Goal: Task Accomplishment & Management: Use online tool/utility

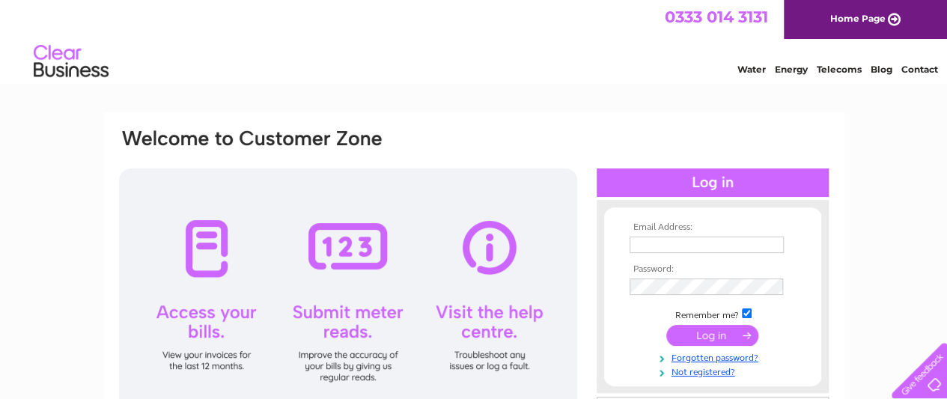
type input "geoffatbtheg@gmail.com"
click at [710, 335] on input "submit" at bounding box center [712, 335] width 92 height 21
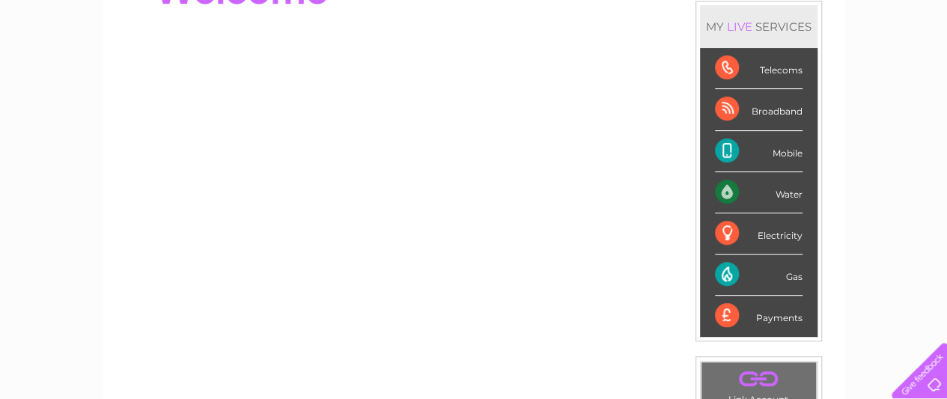
scroll to position [374, 0]
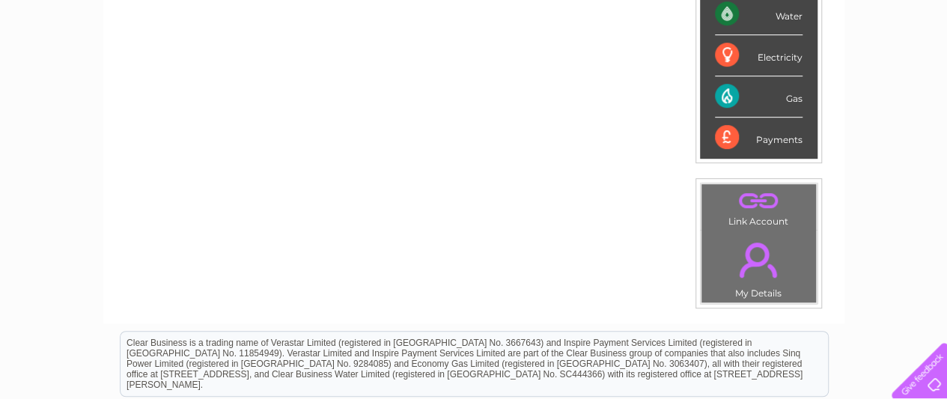
click at [721, 96] on div "Gas" at bounding box center [759, 96] width 88 height 41
click at [727, 92] on div "Gas" at bounding box center [759, 96] width 88 height 41
click at [793, 100] on div "Gas" at bounding box center [759, 96] width 88 height 41
click at [792, 100] on div "Gas" at bounding box center [759, 96] width 88 height 41
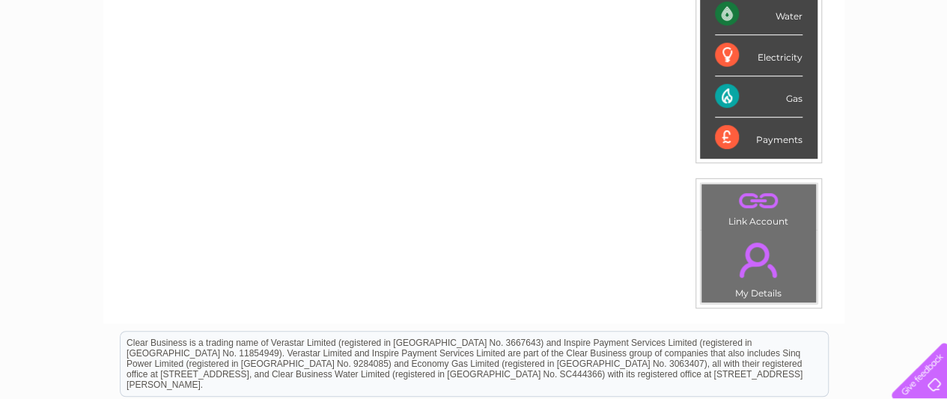
scroll to position [0, 0]
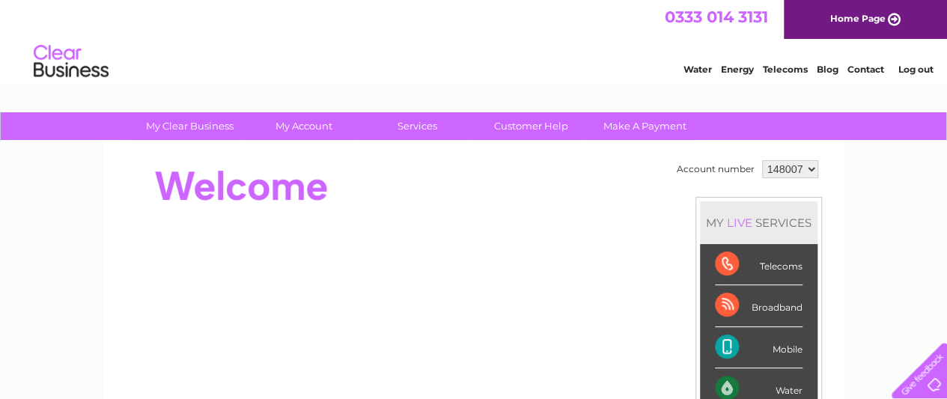
click at [777, 225] on div "MY LIVE SERVICES" at bounding box center [759, 222] width 118 height 43
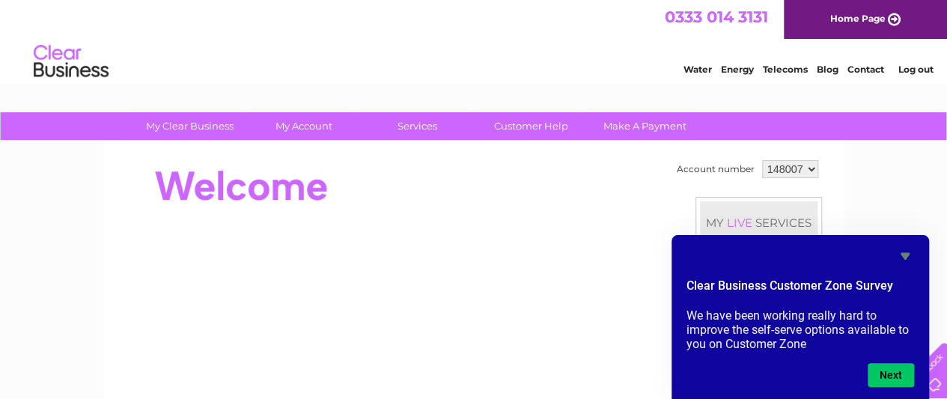
click at [902, 257] on icon "Hide survey" at bounding box center [905, 256] width 18 height 18
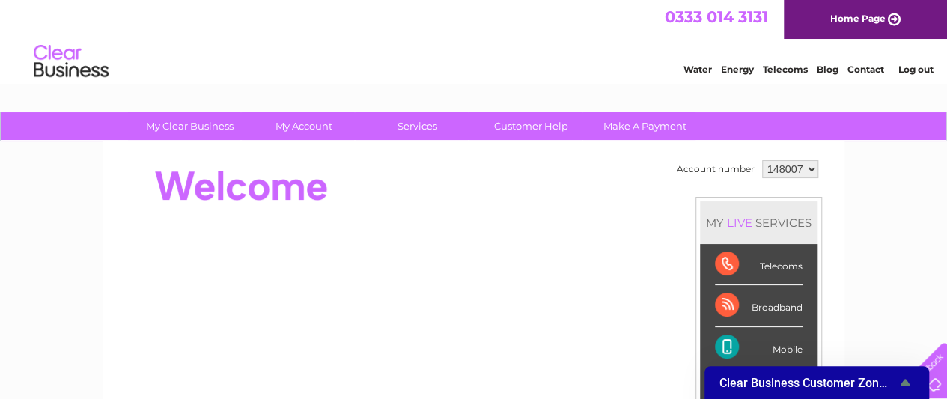
scroll to position [374, 0]
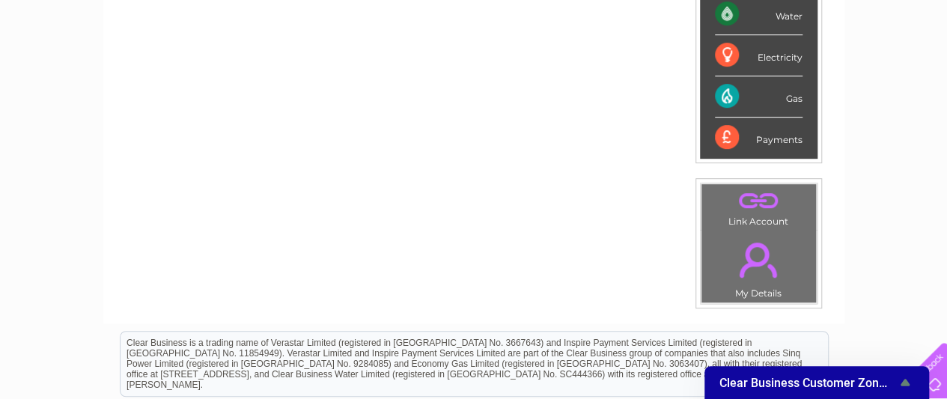
click at [861, 258] on div "My Clear Business Login Details My Details My Preferences Link Account My Accou…" at bounding box center [473, 159] width 947 height 842
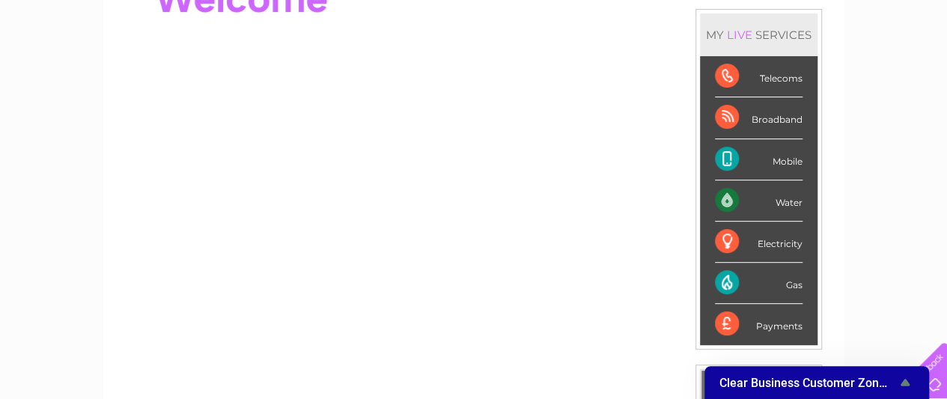
scroll to position [0, 0]
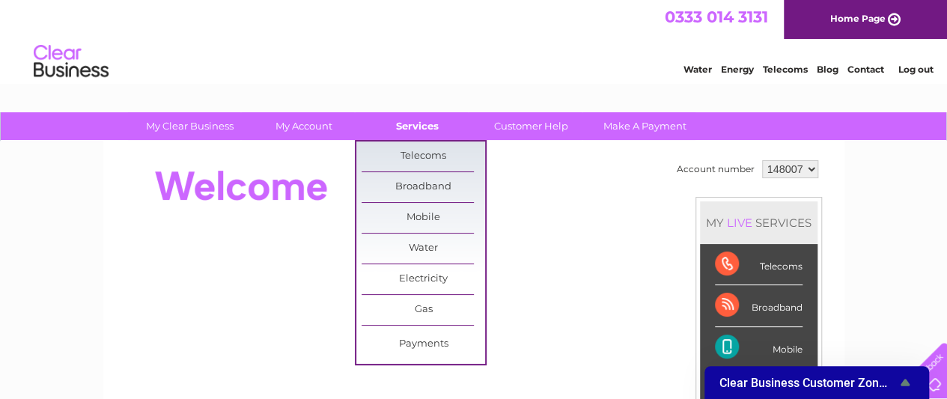
click at [411, 125] on link "Services" at bounding box center [418, 126] width 124 height 28
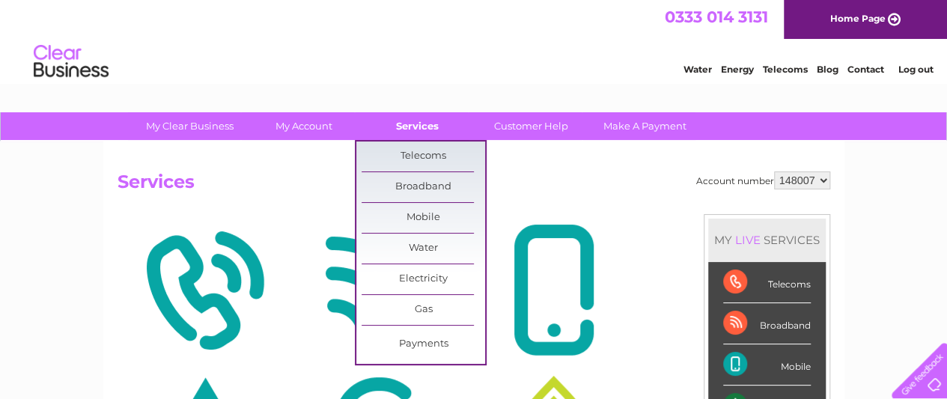
click at [431, 129] on link "Services" at bounding box center [418, 126] width 124 height 28
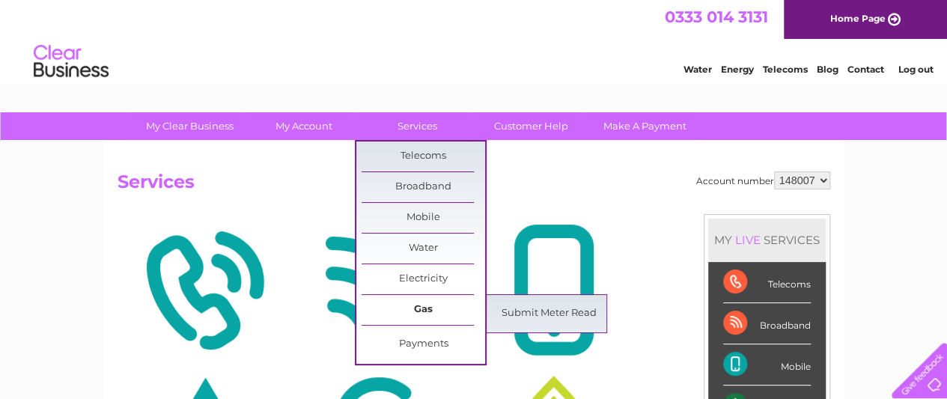
click at [428, 305] on link "Gas" at bounding box center [424, 310] width 124 height 30
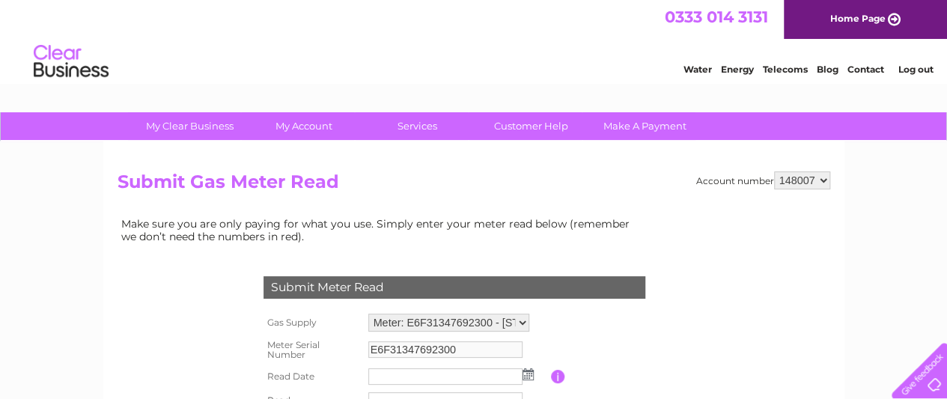
click at [529, 374] on img at bounding box center [528, 374] width 11 height 12
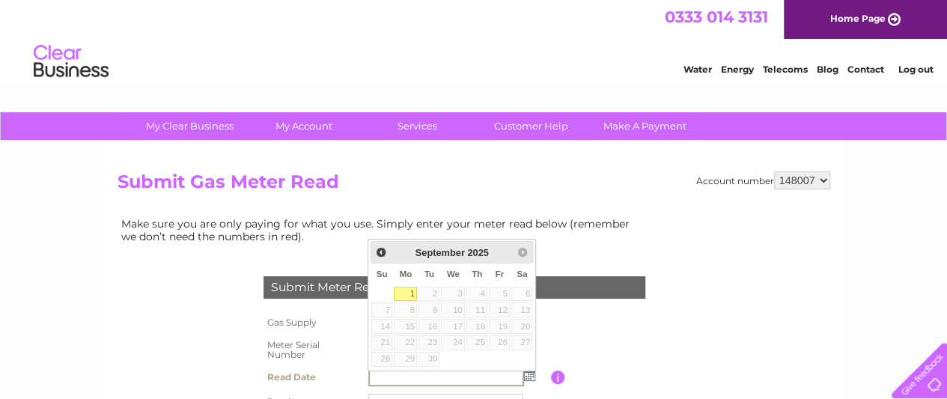
click at [400, 288] on link "1" at bounding box center [405, 294] width 23 height 15
type input "2025/09/01"
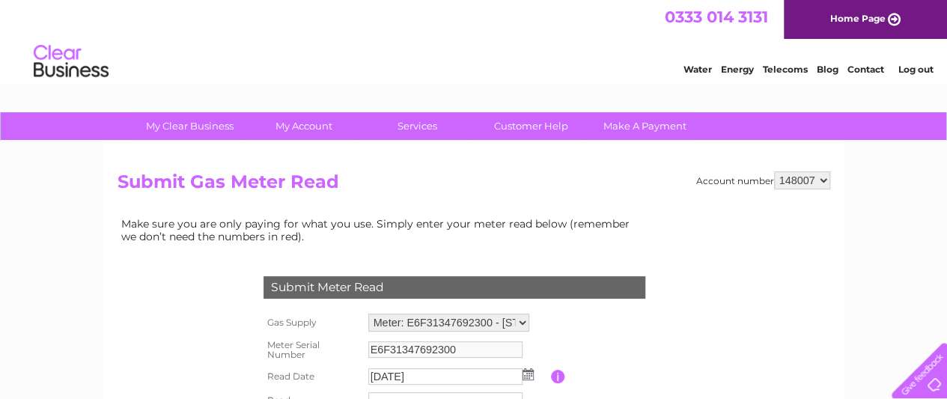
scroll to position [374, 0]
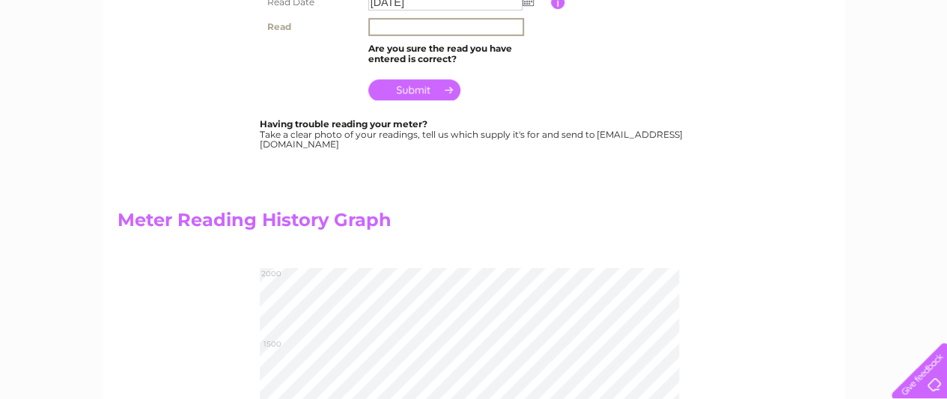
click at [384, 27] on input "text" at bounding box center [446, 27] width 156 height 18
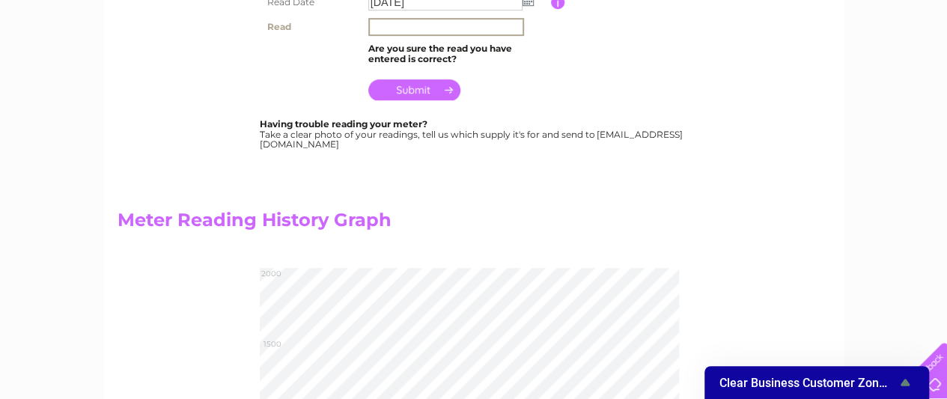
click at [404, 28] on input "text" at bounding box center [446, 27] width 156 height 18
type input "01345"
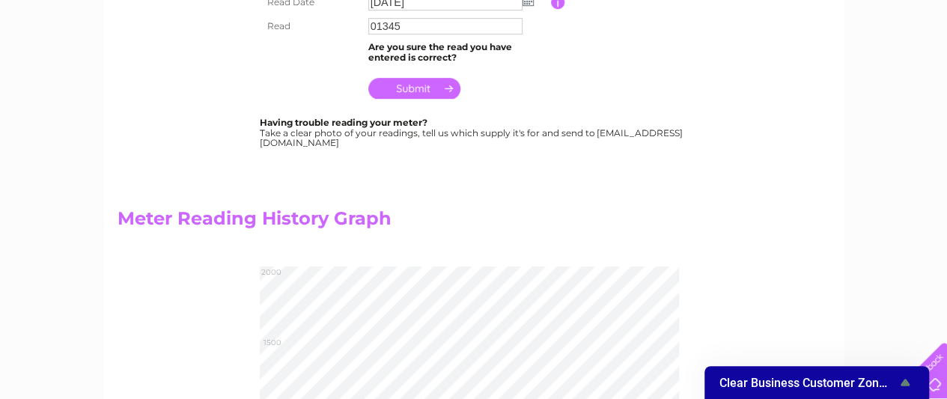
click at [396, 89] on input "submit" at bounding box center [414, 88] width 92 height 21
